Goal: Browse casually

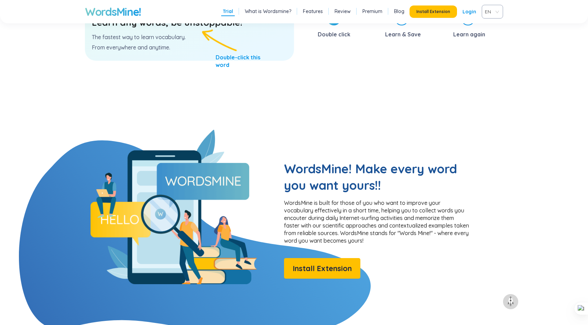
scroll to position [430, 0]
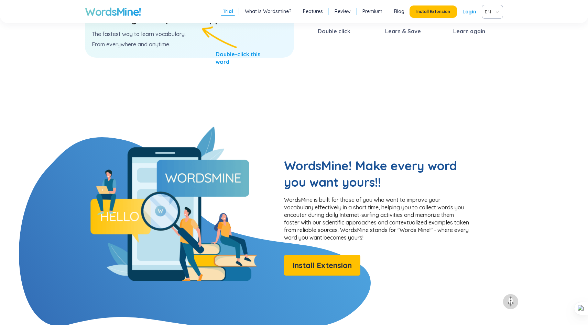
drag, startPoint x: 383, startPoint y: 179, endPoint x: 390, endPoint y: 190, distance: 13.6
click at [390, 190] on h2 "WordsMine! Make every word you want yours!!" at bounding box center [377, 174] width 186 height 33
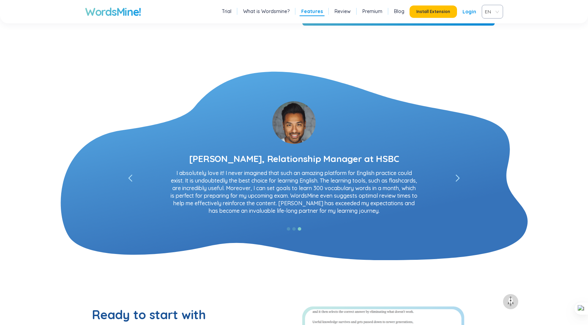
scroll to position [1220, 0]
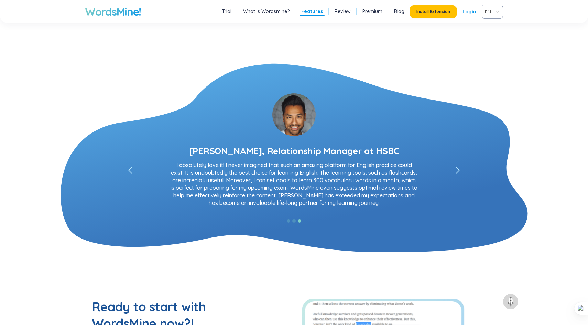
click at [460, 168] on span at bounding box center [457, 170] width 7 height 7
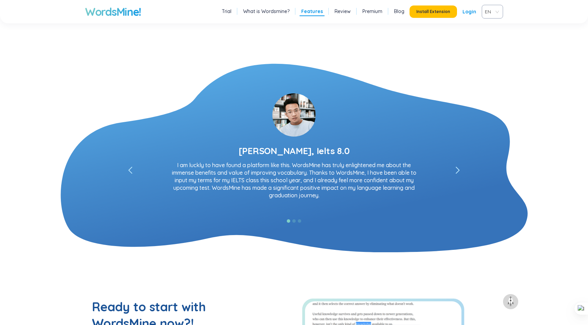
click at [459, 168] on span at bounding box center [457, 170] width 7 height 7
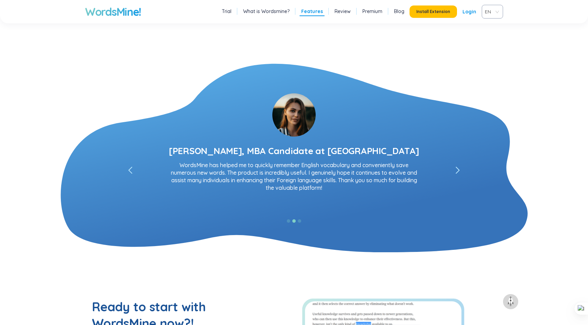
click at [459, 169] on icon "left" at bounding box center [457, 170] width 4 height 7
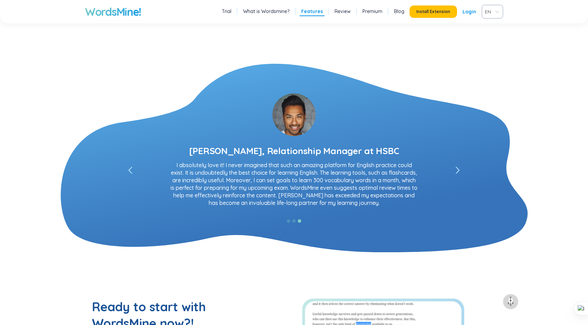
click at [459, 169] on icon "left" at bounding box center [457, 170] width 4 height 7
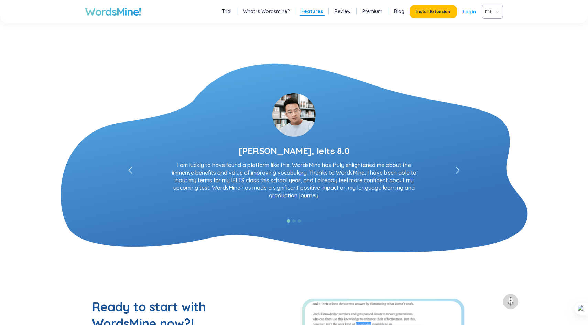
click at [459, 169] on icon "left" at bounding box center [457, 170] width 4 height 7
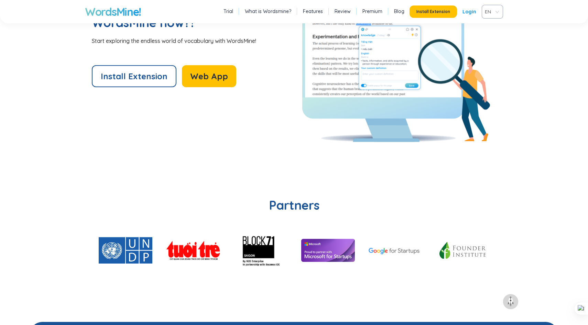
scroll to position [1649, 0]
